Goal: Task Accomplishment & Management: Manage account settings

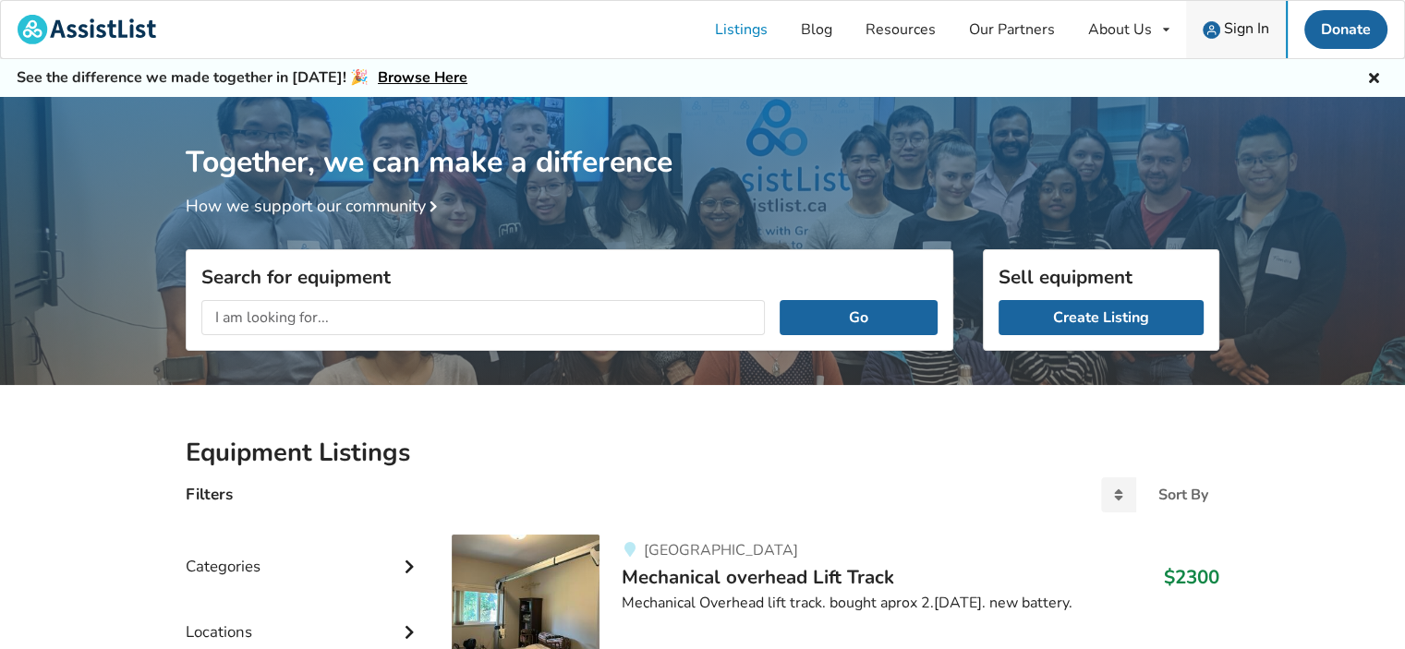
click at [1238, 28] on span "Sign In" at bounding box center [1246, 28] width 45 height 20
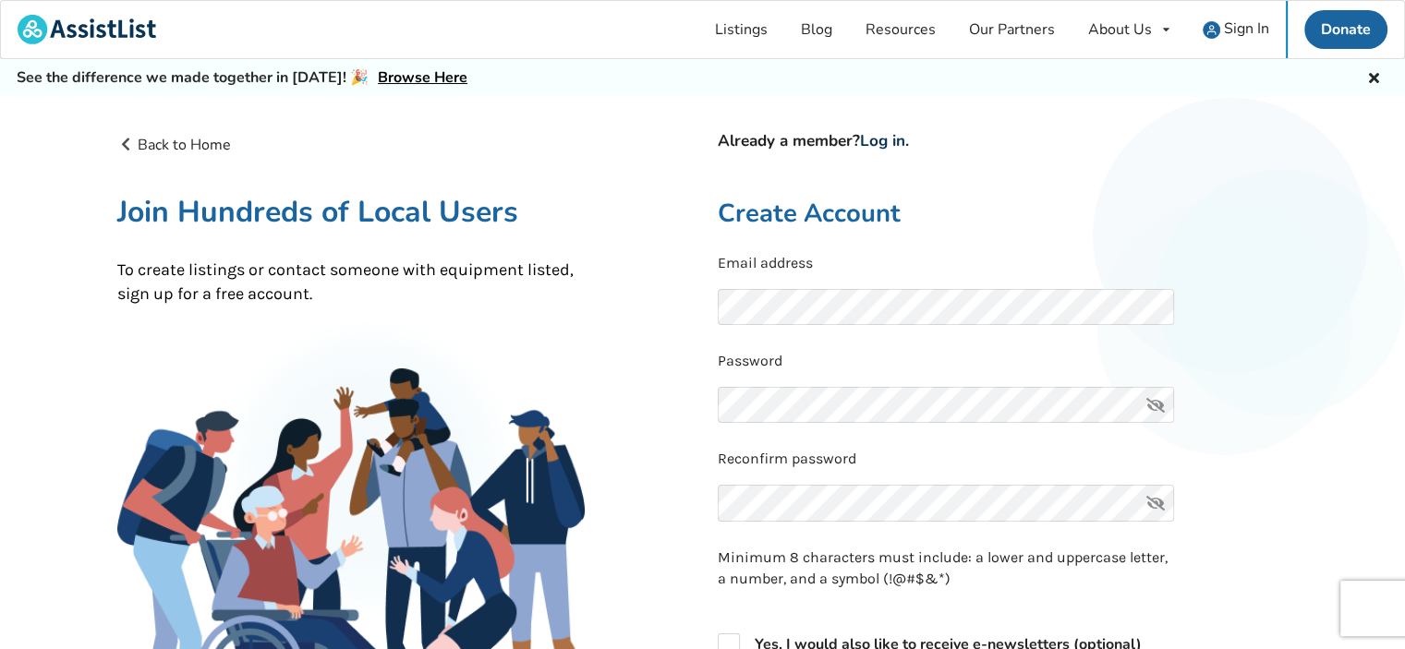
click at [894, 139] on link "Log in" at bounding box center [882, 140] width 45 height 21
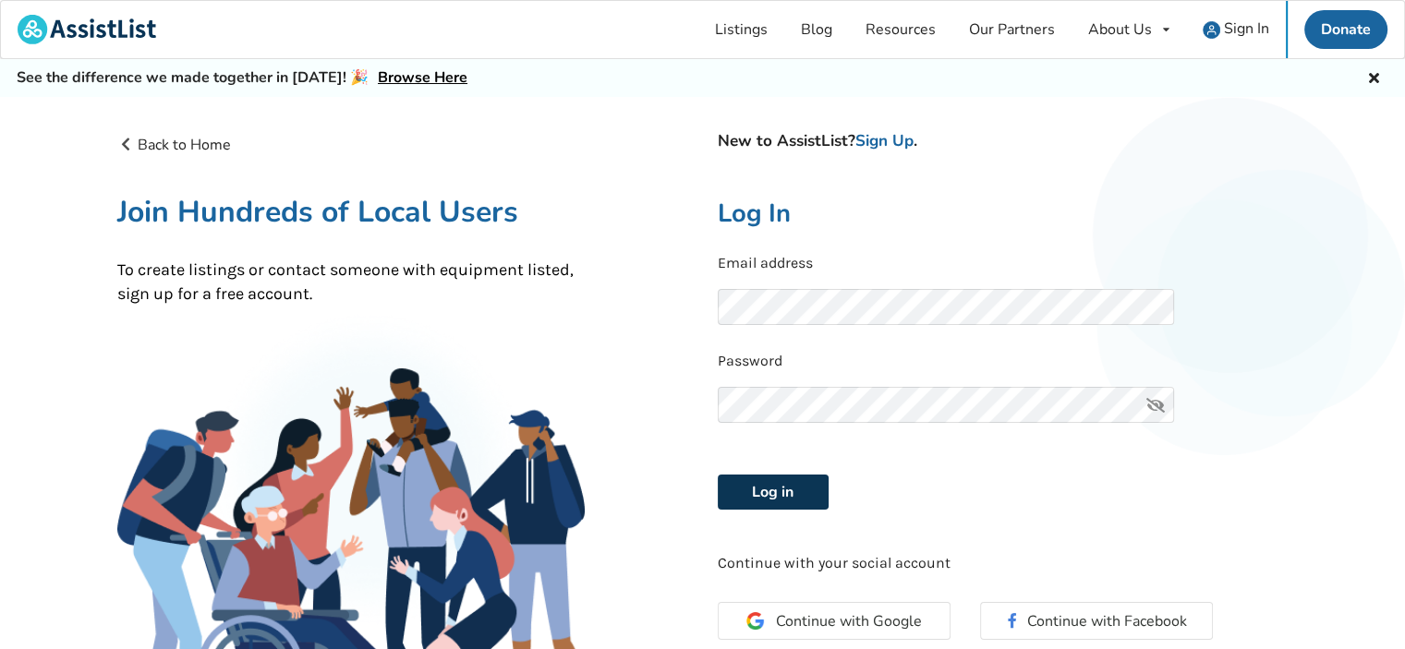
click at [794, 492] on button "Log in" at bounding box center [773, 492] width 111 height 35
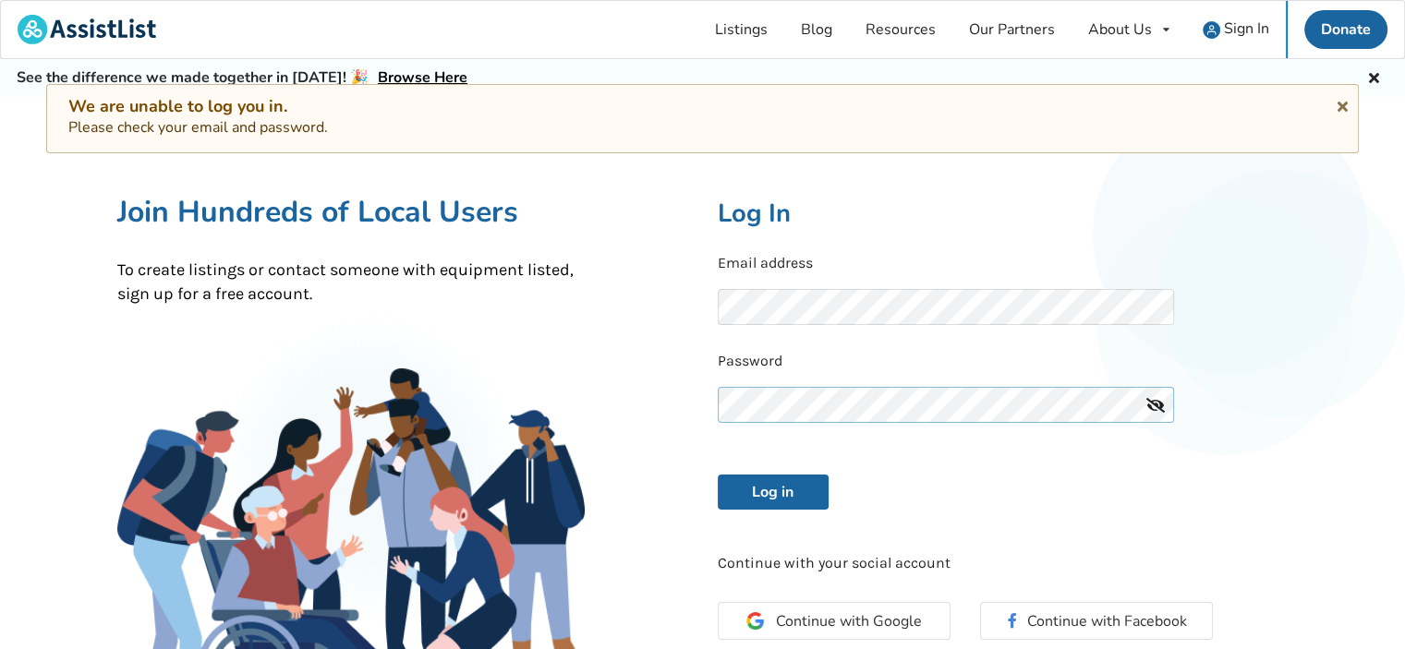
click at [709, 394] on div "New to AssistList? Sign Up . Log In Email address Password Log in Continue with…" at bounding box center [1003, 452] width 600 height 636
click at [620, 336] on div "Back to Home New to AssistList? Sign Up . Join Hundreds of Local Users To creat…" at bounding box center [403, 452] width 600 height 636
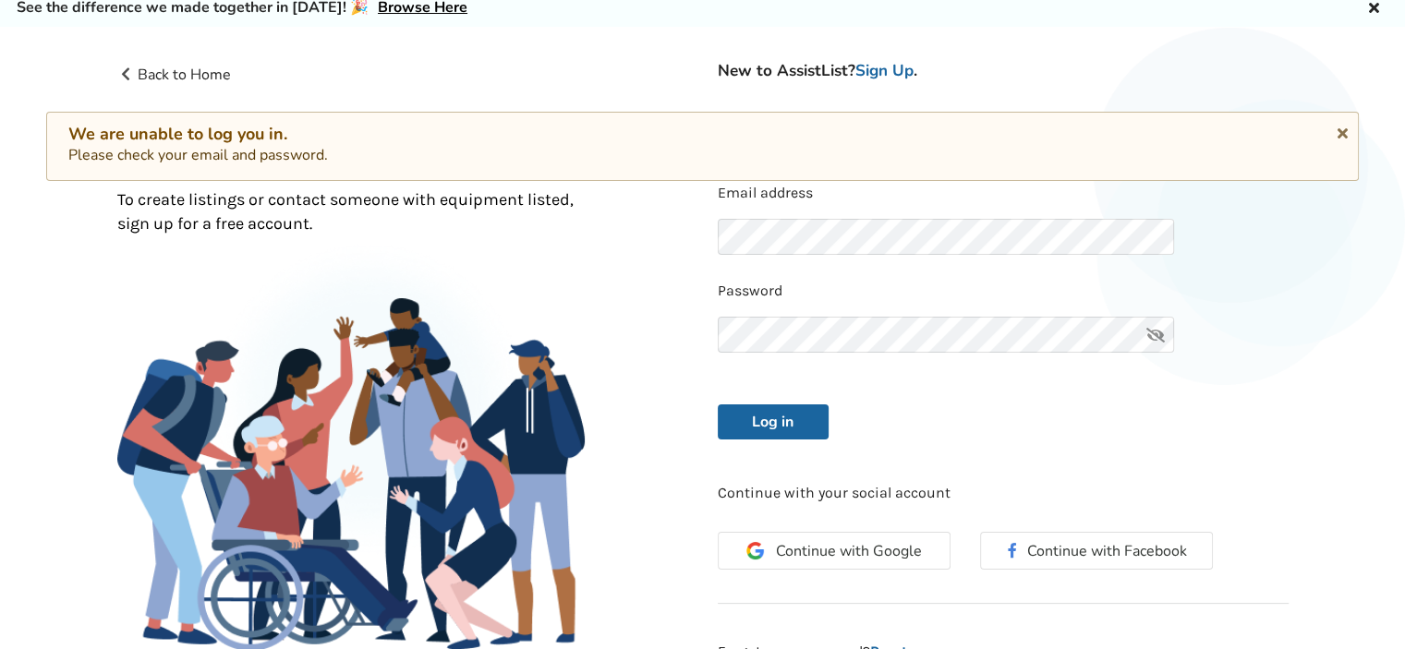
scroll to position [185, 0]
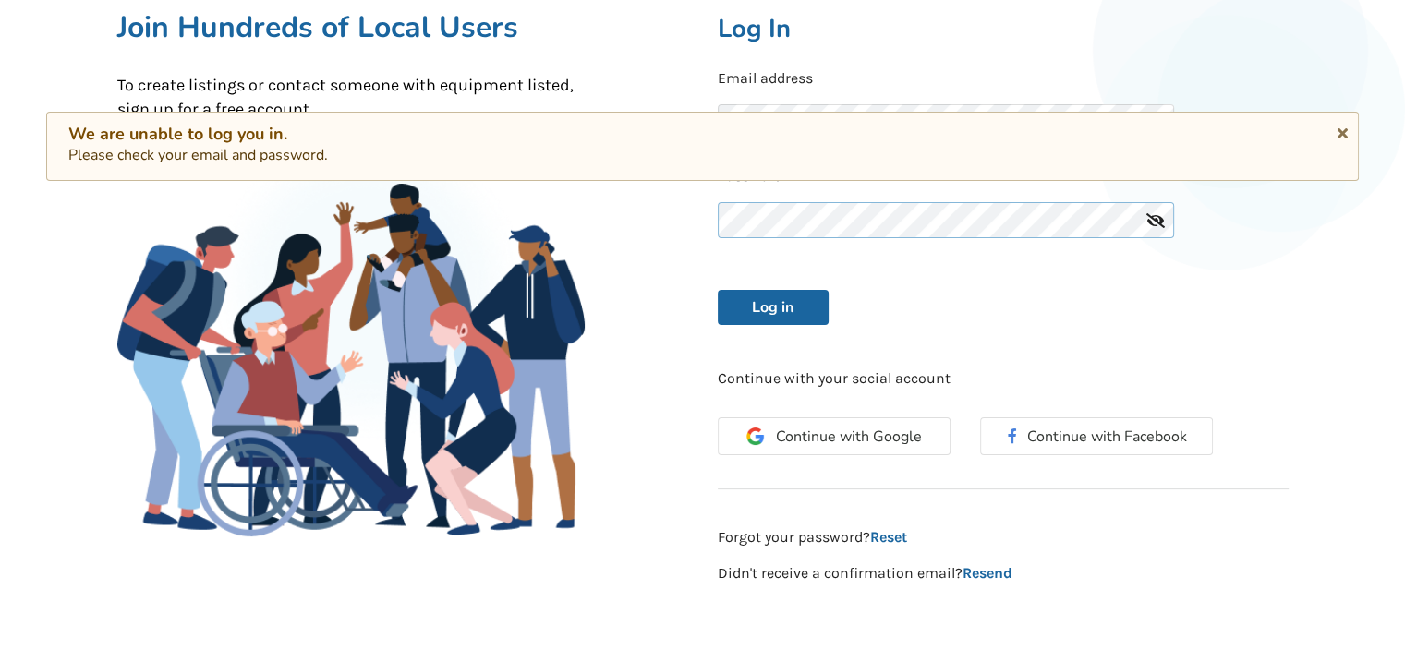
click at [664, 218] on div "Back to Home New to AssistList? Sign Up . Join Hundreds of Local Users To creat…" at bounding box center [703, 266] width 1201 height 665
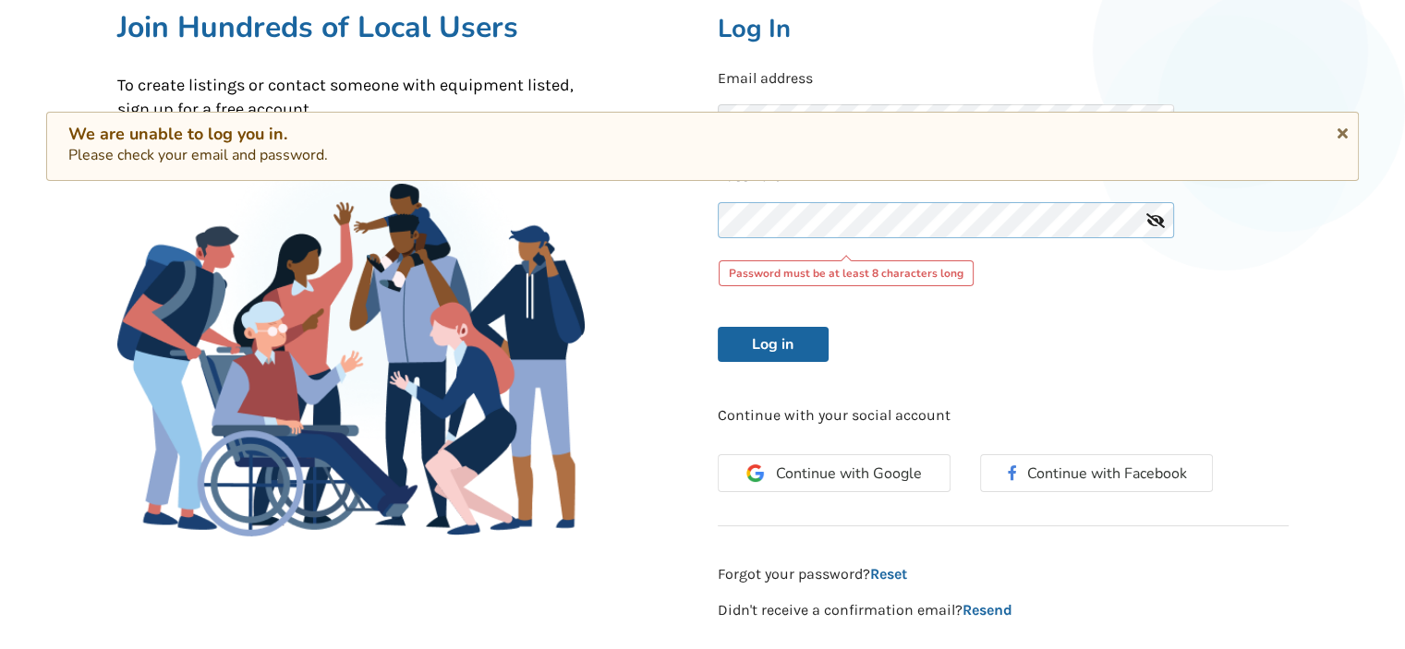
click at [675, 216] on div "Back to Home New to AssistList? Sign Up . Join Hundreds of Local Users To creat…" at bounding box center [703, 285] width 1201 height 702
click at [771, 350] on button "Log in" at bounding box center [773, 344] width 111 height 35
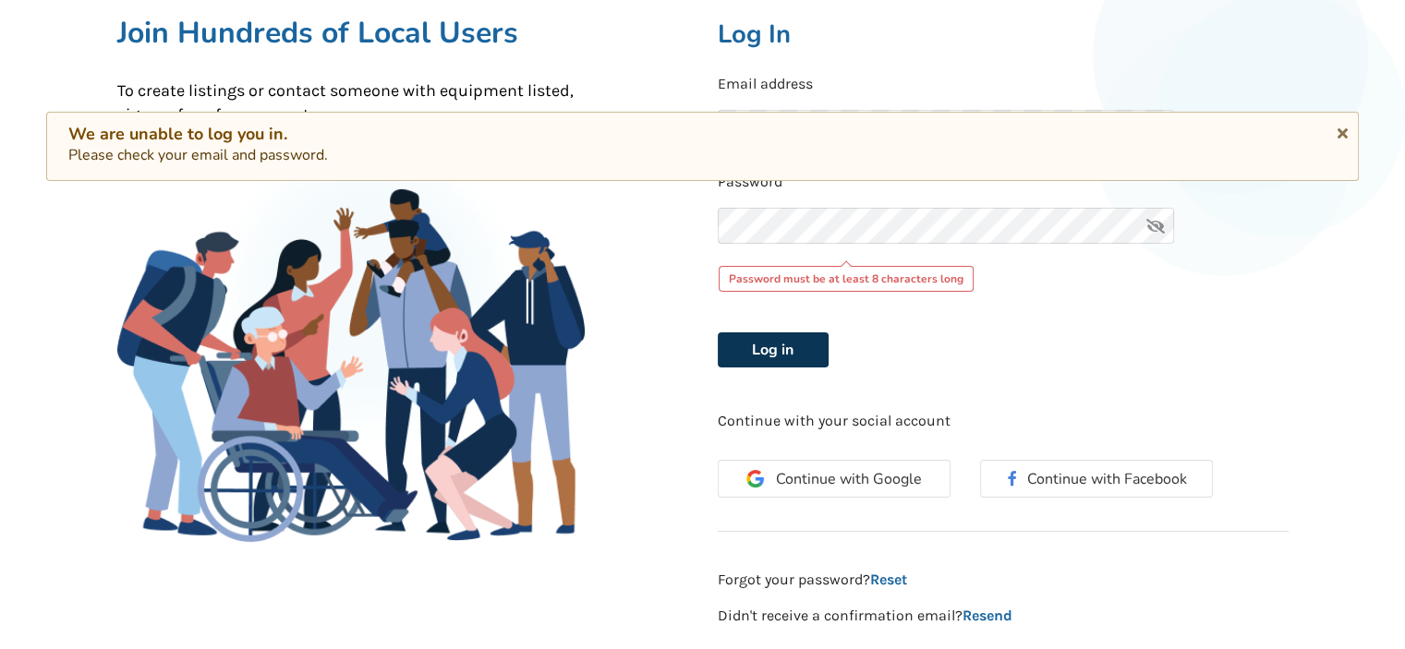
scroll to position [0, 0]
